Goal: Task Accomplishment & Management: Manage account settings

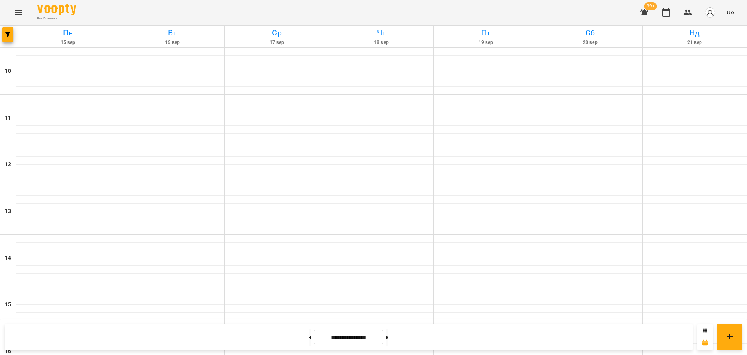
scroll to position [286, 0]
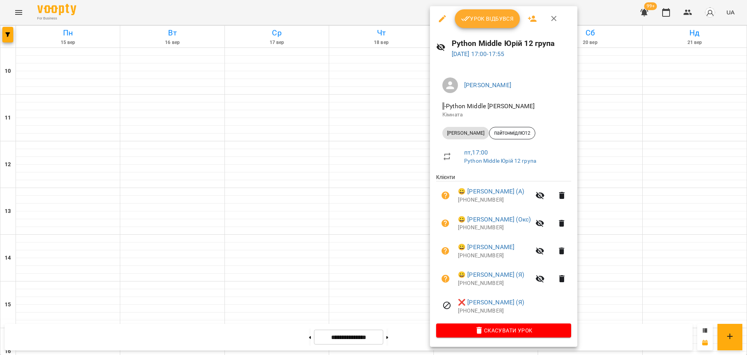
click at [351, 13] on div at bounding box center [373, 177] width 747 height 355
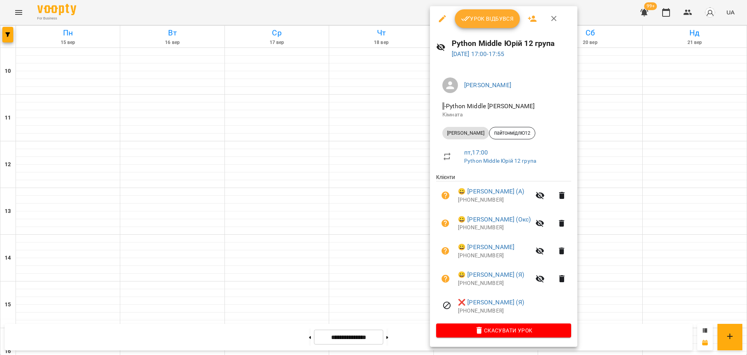
click at [485, 20] on span "Урок відбувся" at bounding box center [487, 18] width 53 height 9
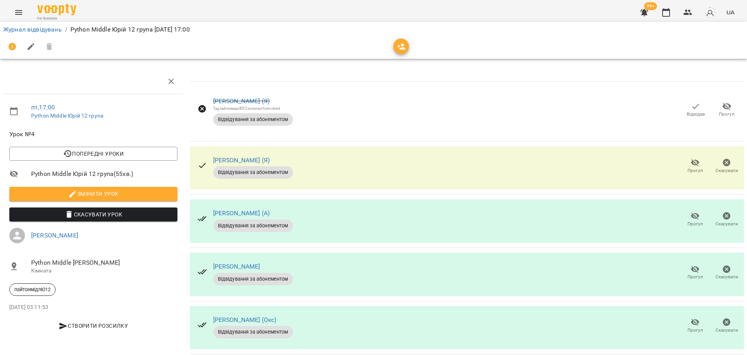
scroll to position [13, 0]
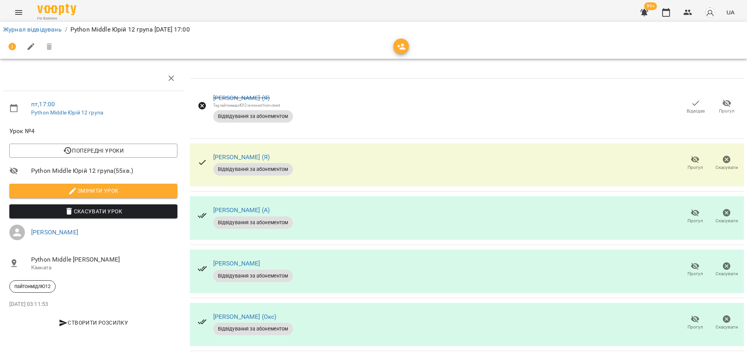
click at [684, 155] on span "Прогул" at bounding box center [695, 163] width 22 height 16
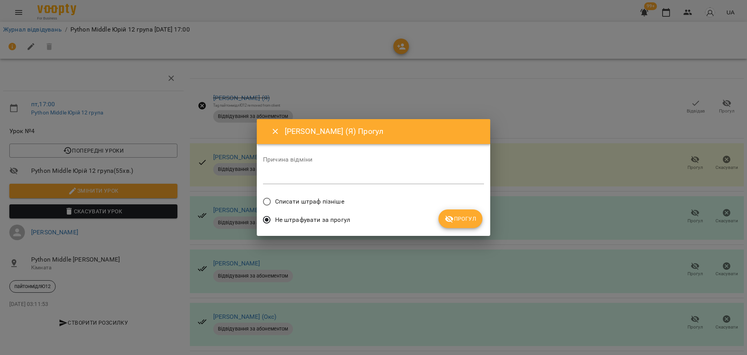
click at [306, 204] on span "Списати штраф пізніше" at bounding box center [309, 201] width 69 height 9
click at [448, 222] on icon "submit" at bounding box center [449, 218] width 9 height 9
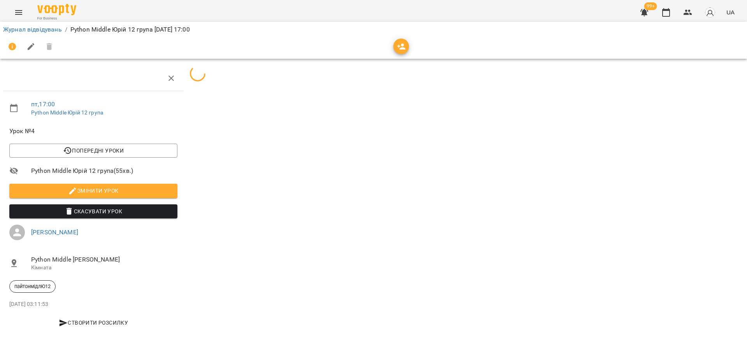
scroll to position [0, 0]
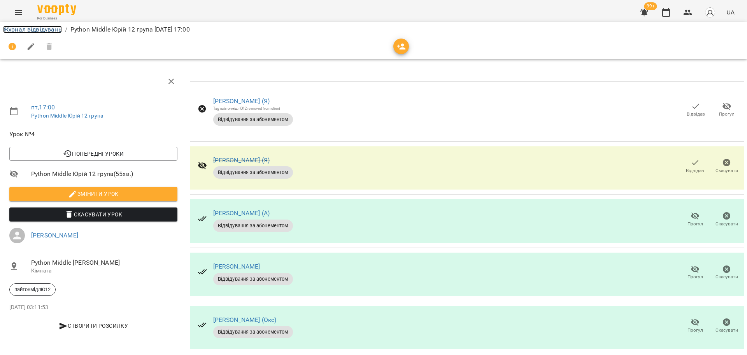
click at [53, 29] on link "Журнал відвідувань" at bounding box center [32, 29] width 59 height 7
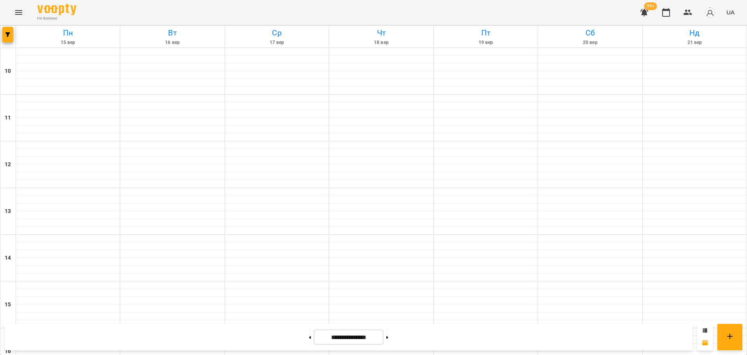
scroll to position [238, 0]
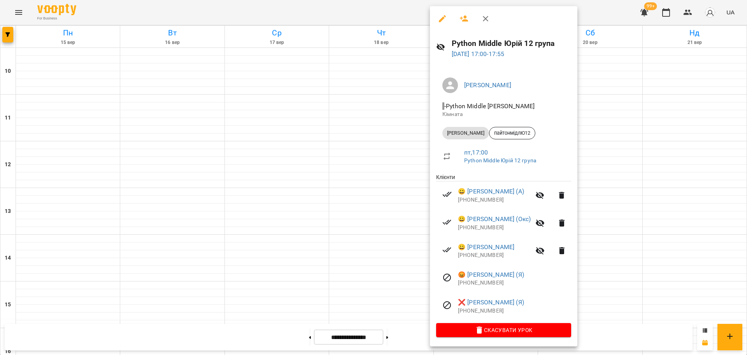
click at [378, 18] on div at bounding box center [373, 177] width 747 height 355
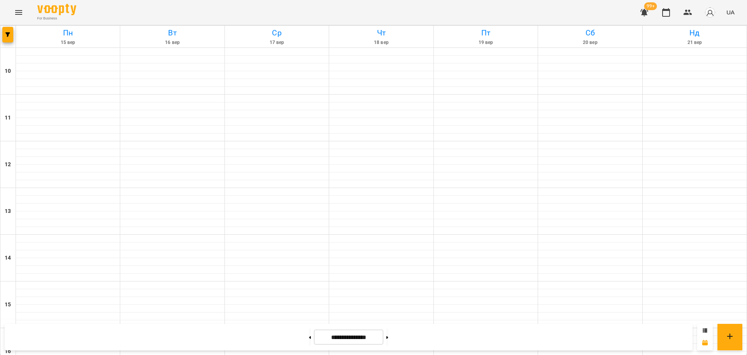
scroll to position [286, 0]
click at [388, 342] on button at bounding box center [387, 336] width 2 height 17
click at [309, 339] on button at bounding box center [310, 336] width 2 height 17
click at [388, 336] on button at bounding box center [387, 336] width 2 height 17
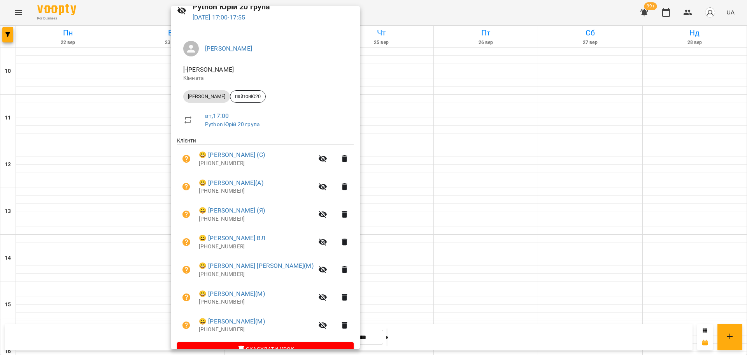
scroll to position [54, 0]
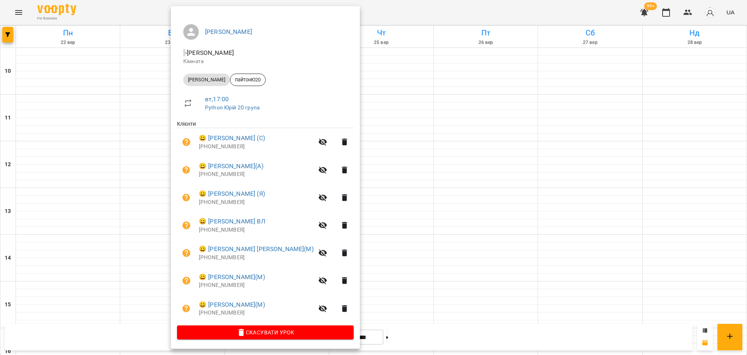
drag, startPoint x: 416, startPoint y: 7, endPoint x: 391, endPoint y: 30, distance: 34.2
click at [416, 7] on div at bounding box center [373, 177] width 747 height 355
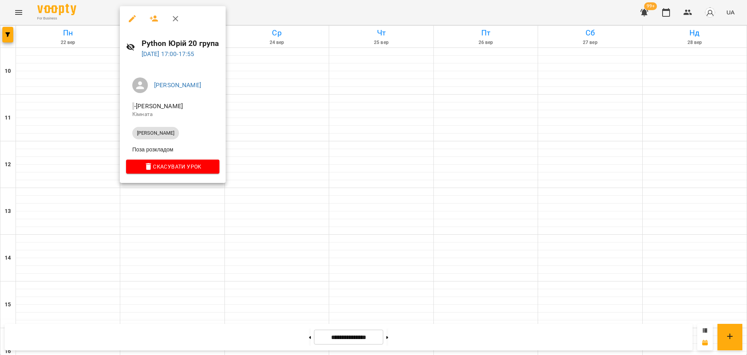
click at [263, 15] on div at bounding box center [373, 177] width 747 height 355
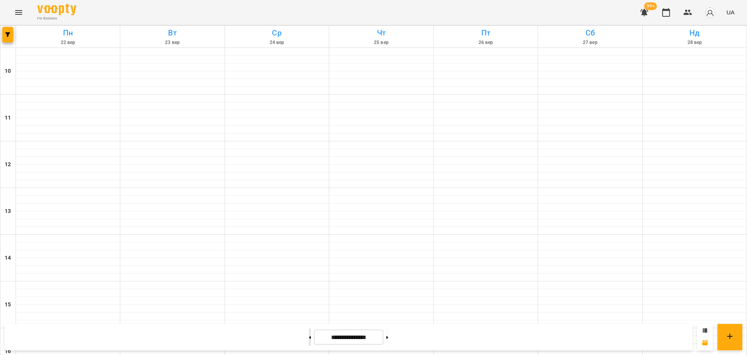
click at [309, 338] on button at bounding box center [310, 336] width 2 height 17
type input "**********"
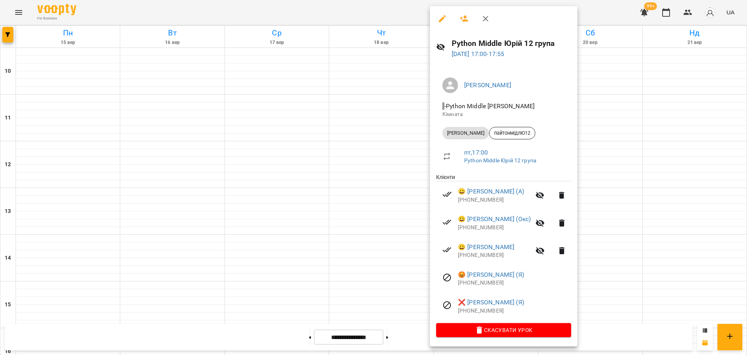
click at [599, 13] on div at bounding box center [373, 177] width 747 height 355
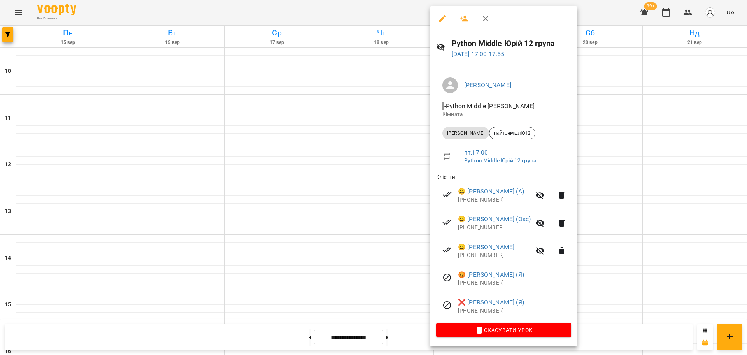
click at [328, 8] on div at bounding box center [373, 177] width 747 height 355
